Goal: Book appointment/travel/reservation

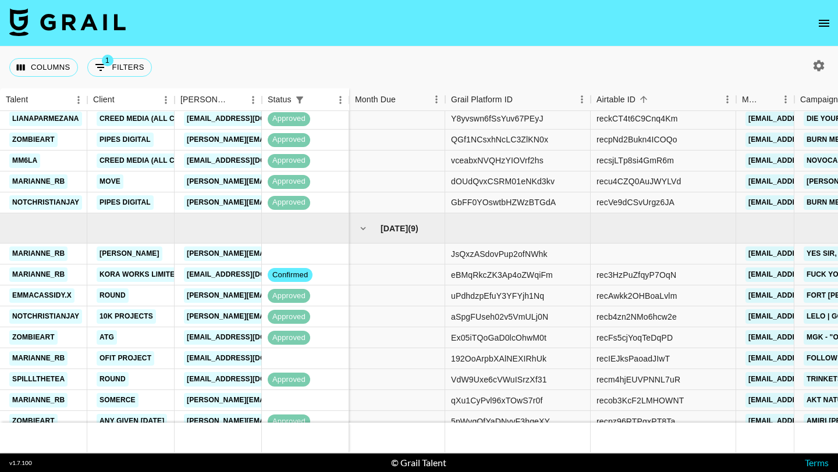
scroll to position [555, 0]
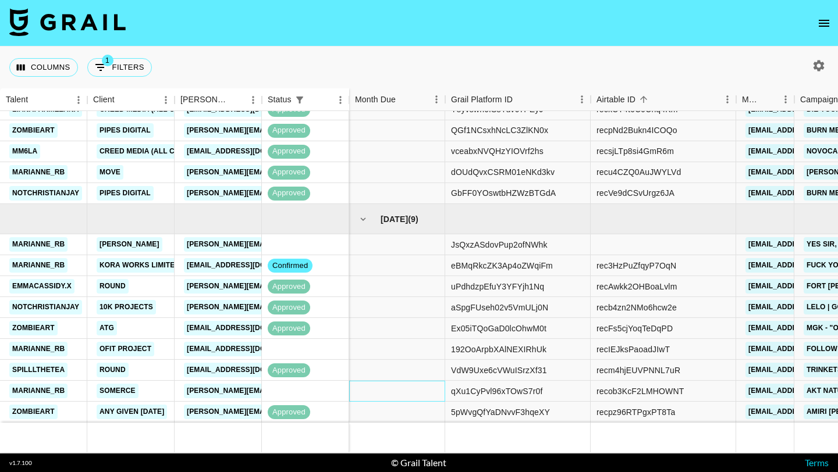
click at [366, 383] on div at bounding box center [397, 391] width 96 height 21
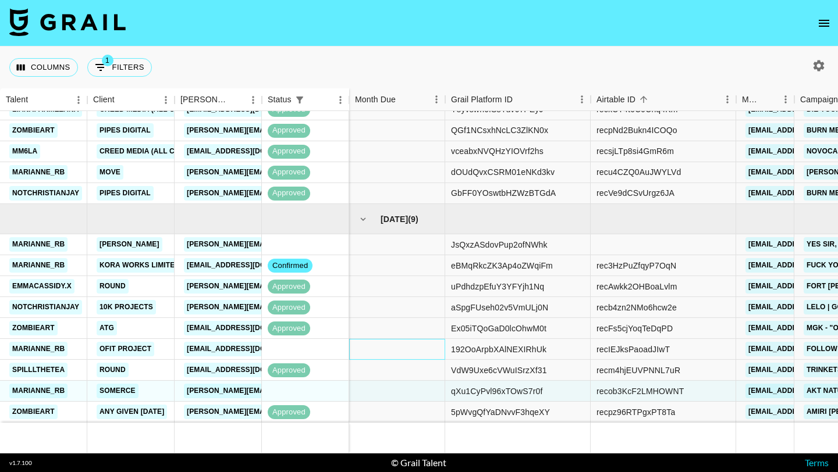
click at [376, 343] on div at bounding box center [397, 349] width 96 height 21
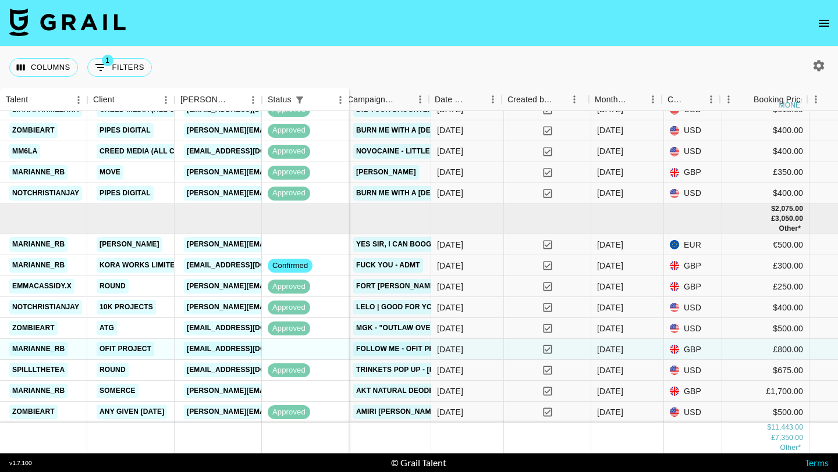
scroll to position [555, 453]
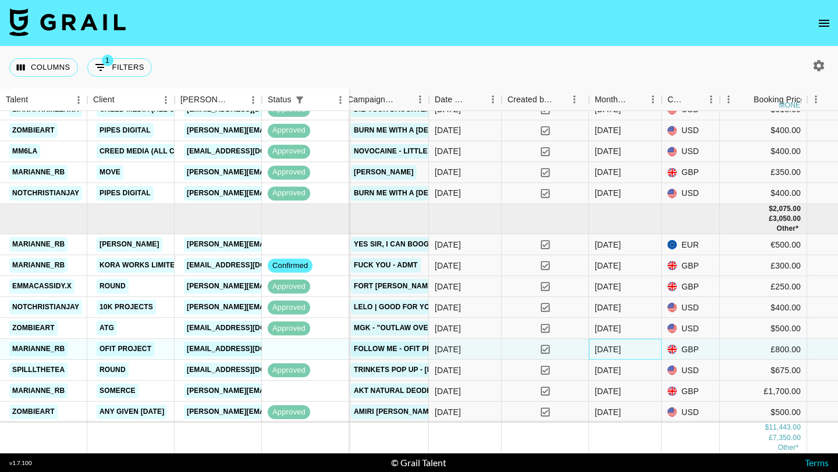
click at [628, 350] on div "[DATE]" at bounding box center [625, 349] width 73 height 21
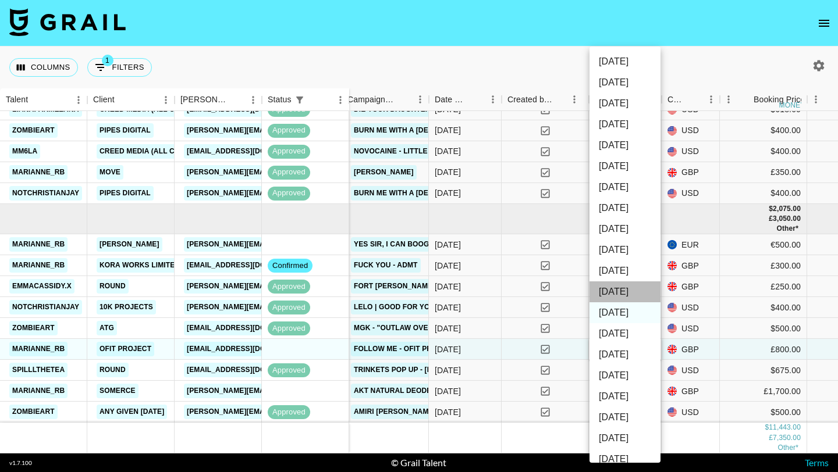
click at [620, 289] on li "[DATE]" at bounding box center [624, 292] width 71 height 21
type input "[DATE]"
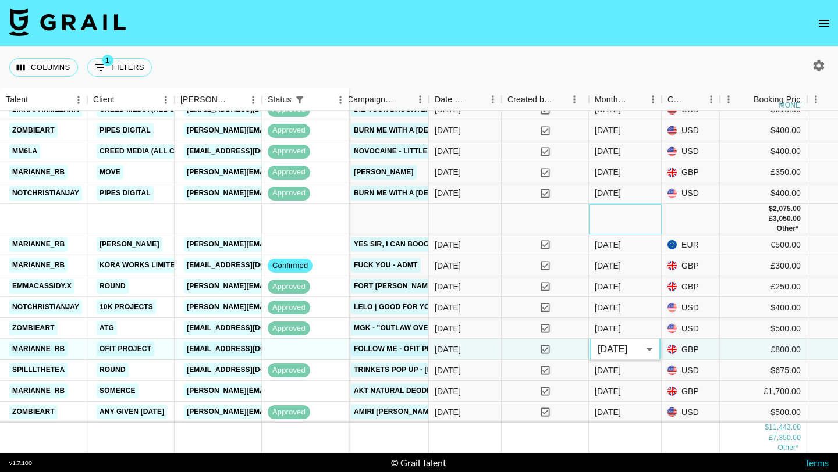
click at [615, 215] on div at bounding box center [625, 219] width 73 height 30
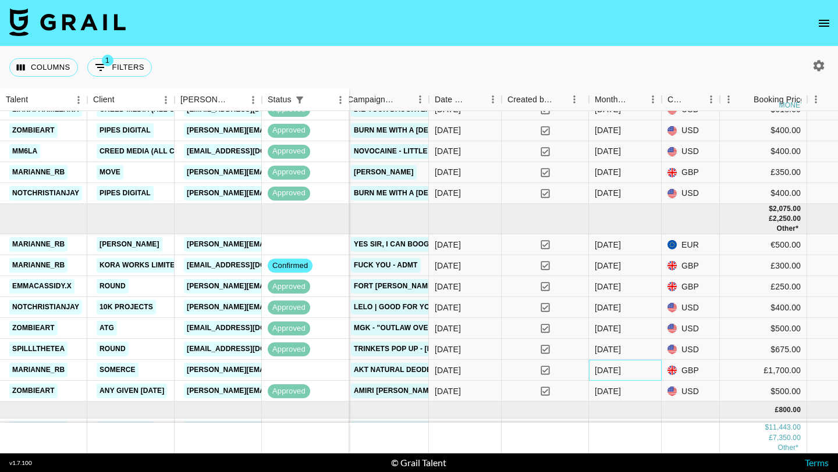
click at [621, 375] on div "[DATE]" at bounding box center [608, 371] width 26 height 12
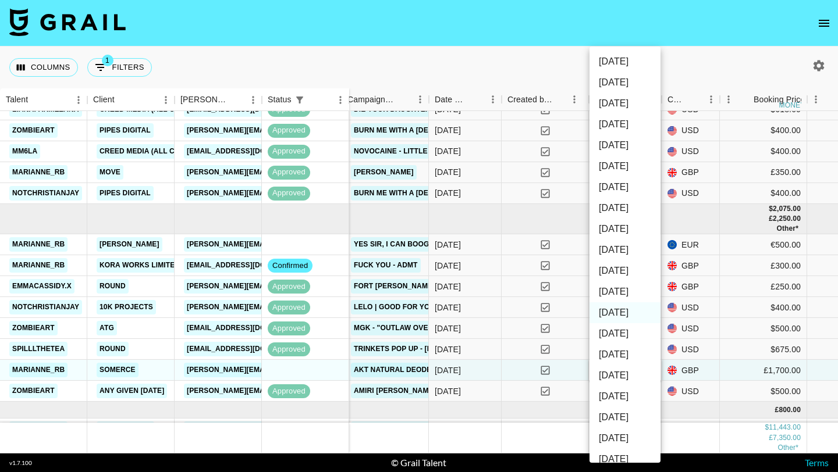
click at [610, 294] on li "[DATE]" at bounding box center [624, 292] width 71 height 21
type input "[DATE]"
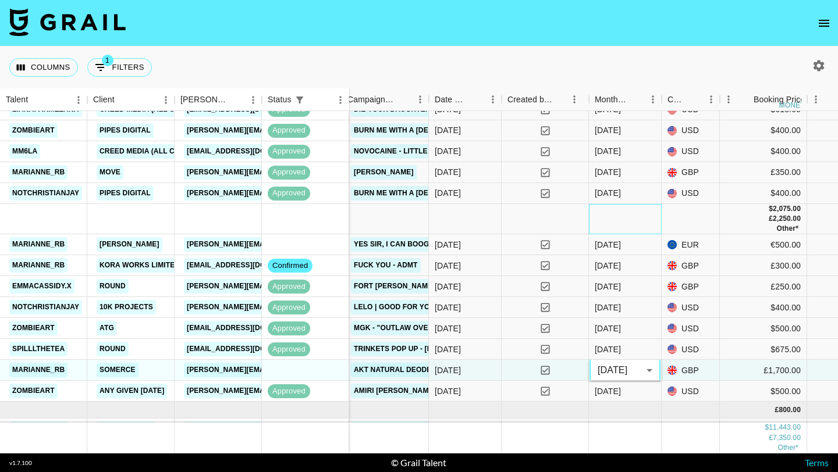
click at [605, 221] on div at bounding box center [625, 219] width 73 height 30
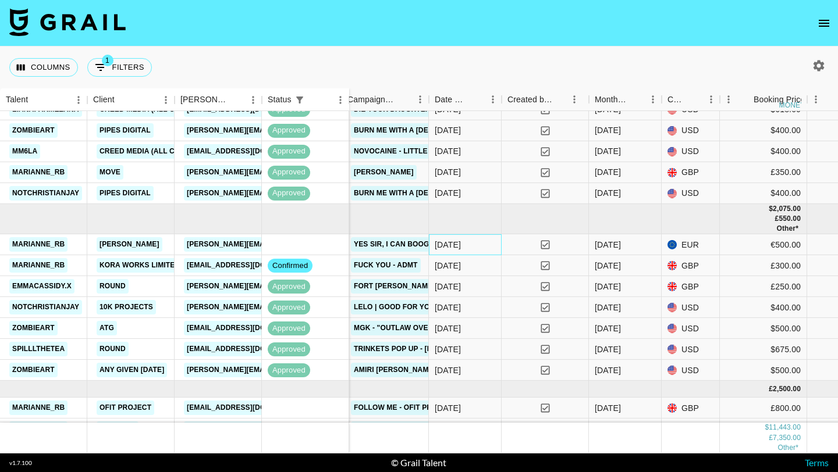
click at [494, 247] on div "[DATE]" at bounding box center [465, 244] width 73 height 21
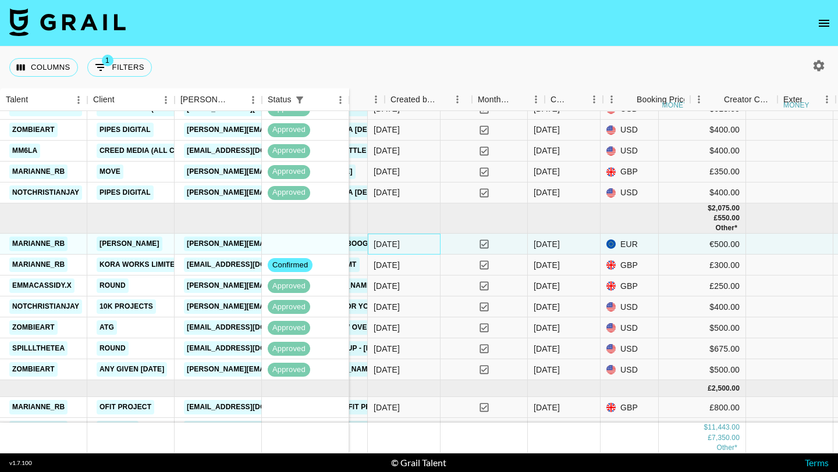
scroll to position [556, 570]
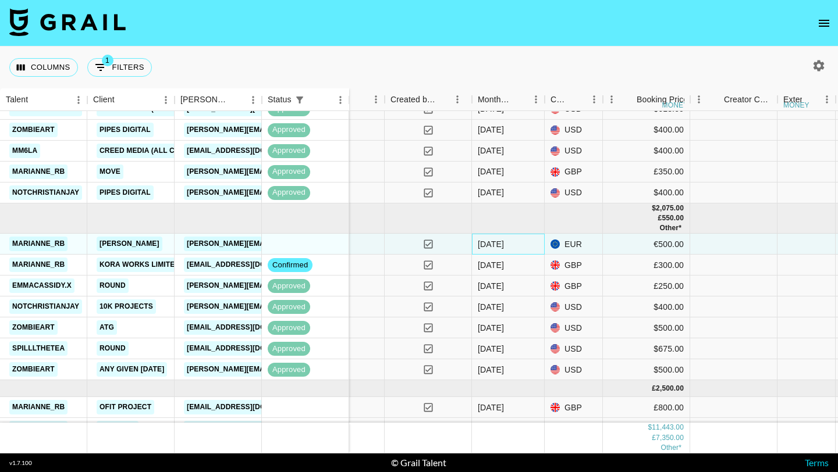
click at [525, 243] on div "[DATE]" at bounding box center [508, 244] width 73 height 21
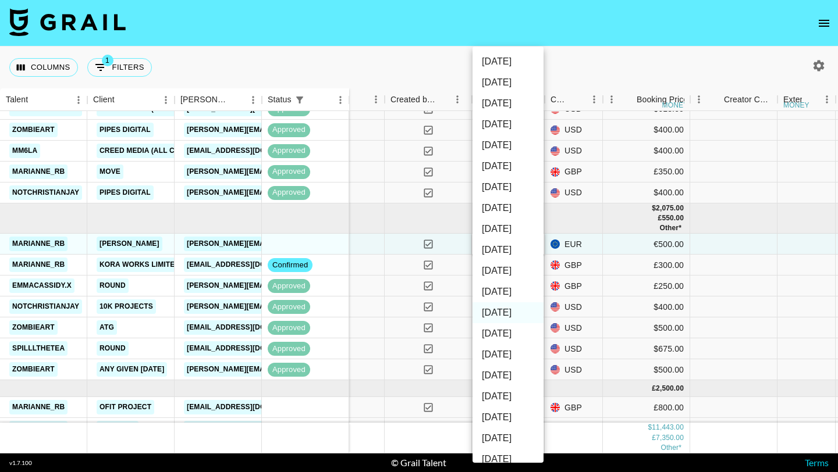
click at [504, 289] on li "[DATE]" at bounding box center [507, 292] width 71 height 21
type input "[DATE]"
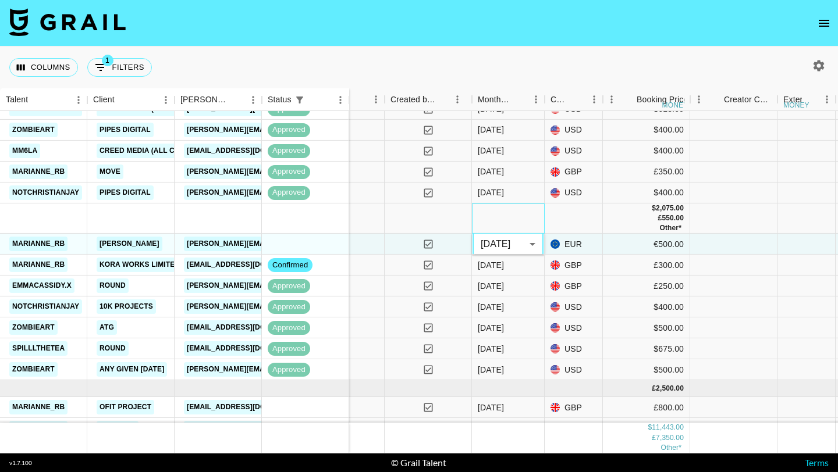
click at [521, 211] on div at bounding box center [508, 219] width 73 height 30
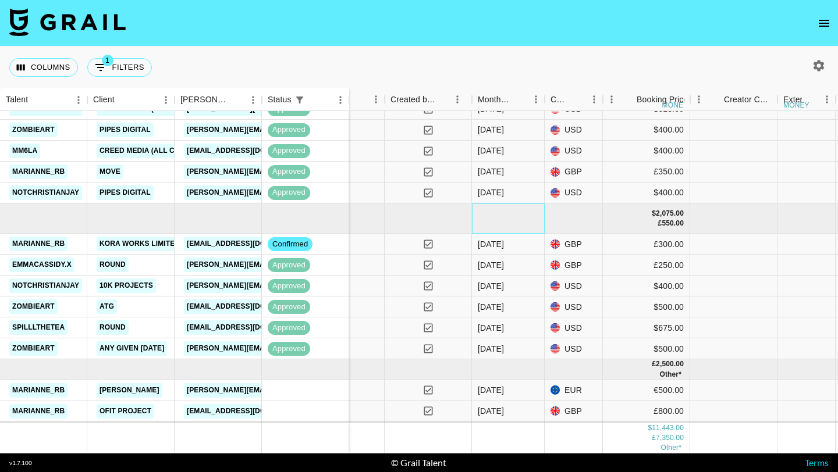
scroll to position [575, 570]
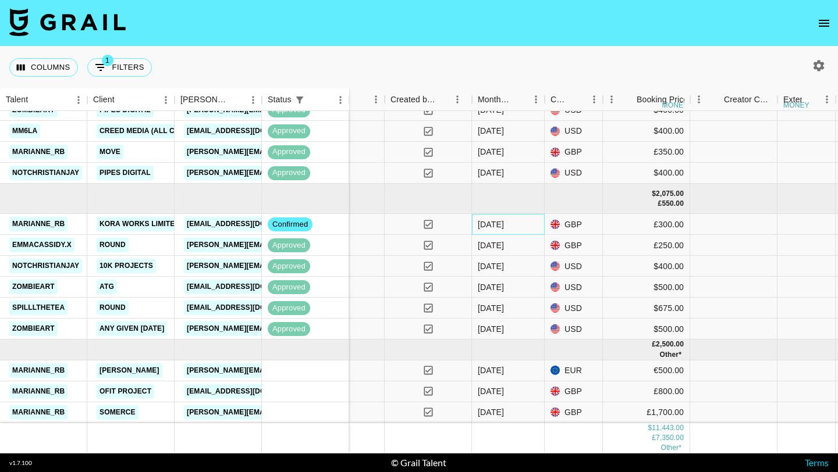
click at [531, 232] on div "[DATE]" at bounding box center [508, 224] width 73 height 21
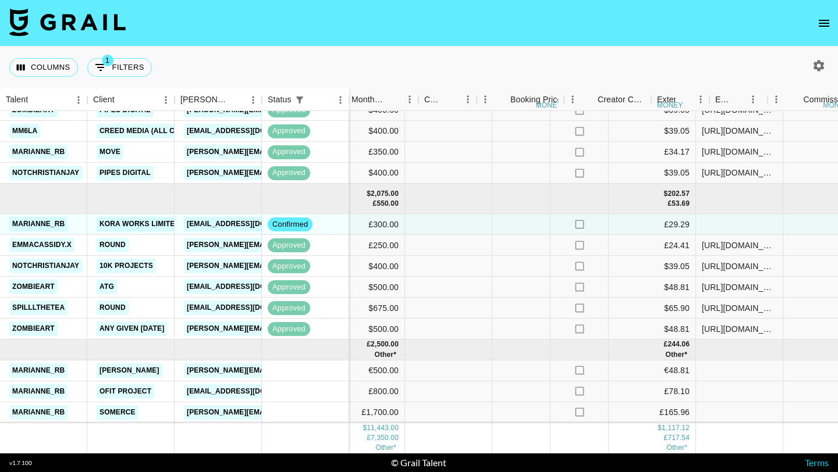
scroll to position [575, 1104]
